Goal: Information Seeking & Learning: Learn about a topic

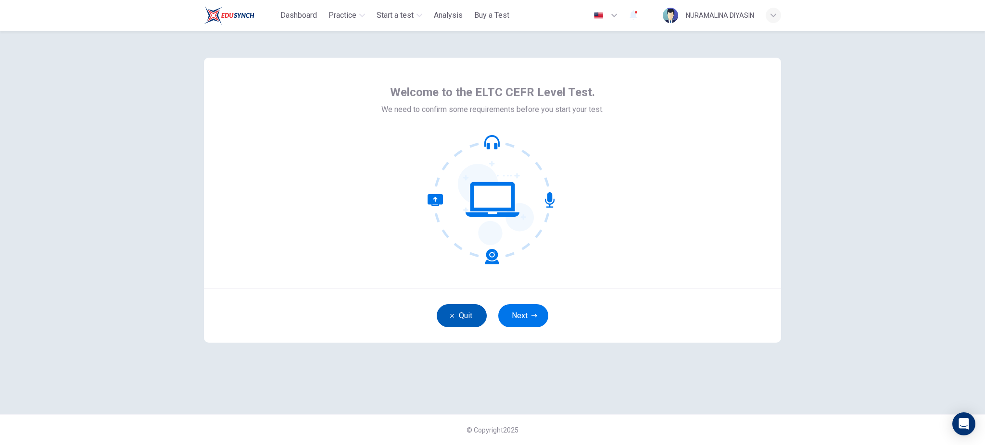
click at [473, 309] on button "Quit" at bounding box center [462, 316] width 50 height 23
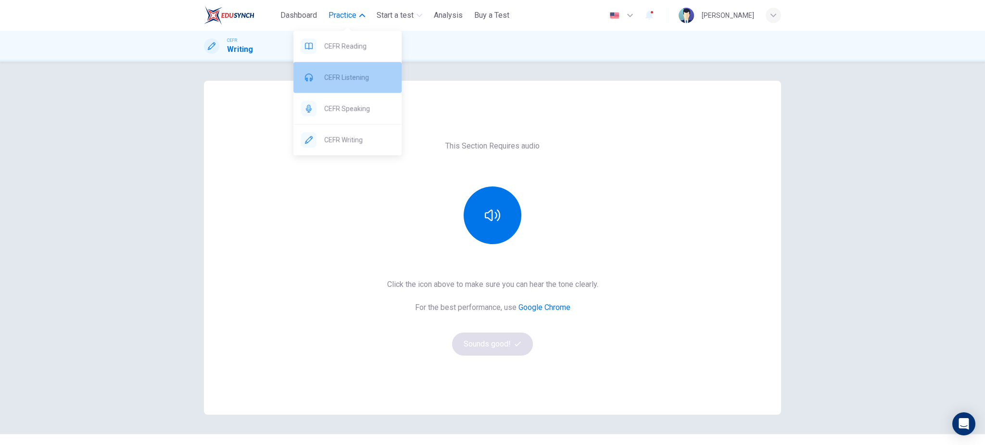
click at [344, 81] on span "CEFR Listening" at bounding box center [359, 78] width 70 height 12
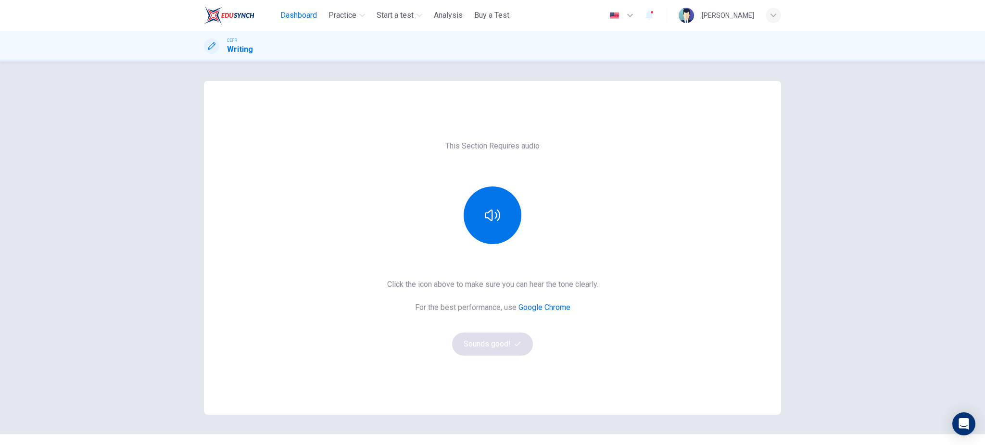
click at [293, 13] on span "Dashboard" at bounding box center [298, 16] width 37 height 12
